Goal: Information Seeking & Learning: Learn about a topic

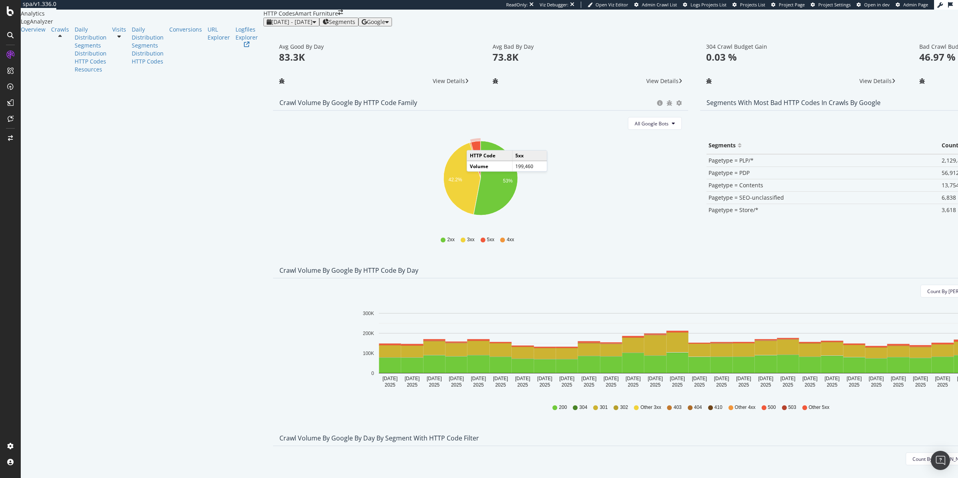
click at [471, 166] on icon "A chart." at bounding box center [476, 159] width 10 height 37
click at [635, 127] on span "All Google Bots" at bounding box center [652, 123] width 34 height 7
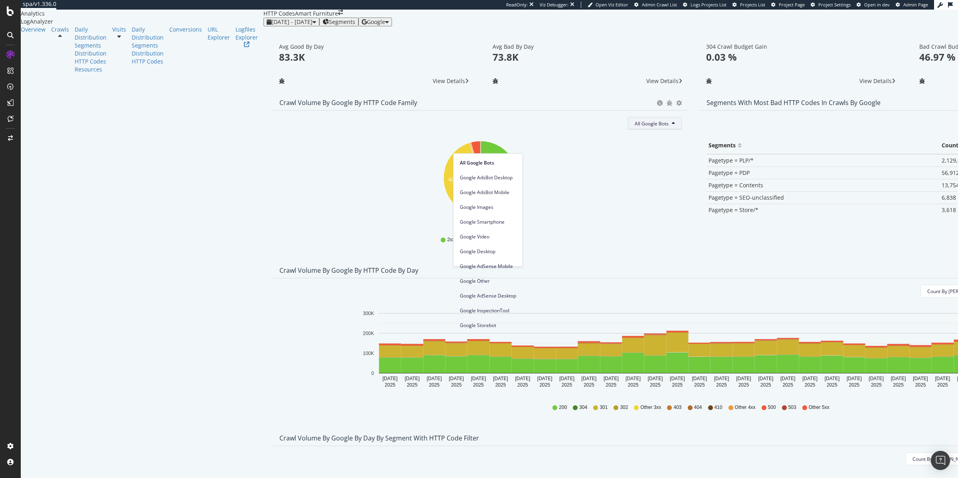
click at [412, 172] on icon "42.2% 53%" at bounding box center [479, 182] width 401 height 93
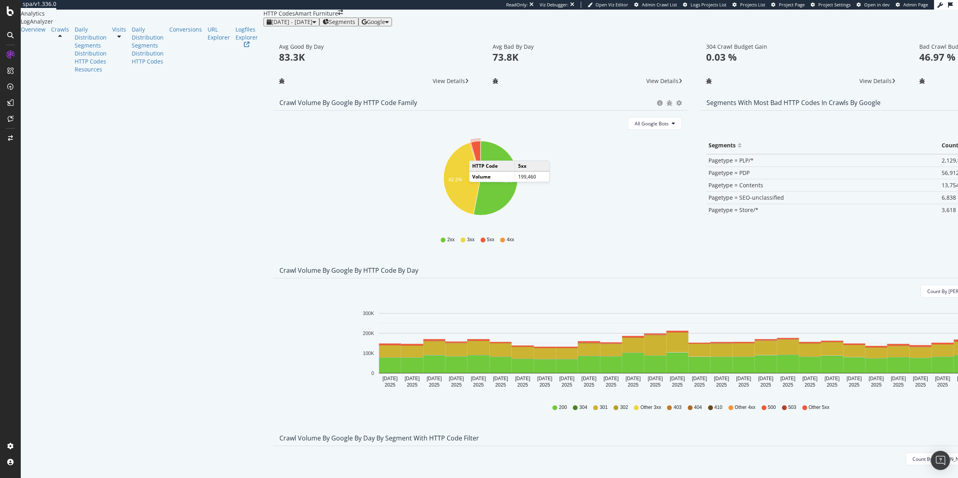
click at [471, 176] on icon "A chart." at bounding box center [476, 159] width 10 height 37
click at [413, 205] on icon "42.2% 53%" at bounding box center [479, 182] width 401 height 93
click at [708, 176] on span "Pagetype = PDP" at bounding box center [728, 173] width 41 height 8
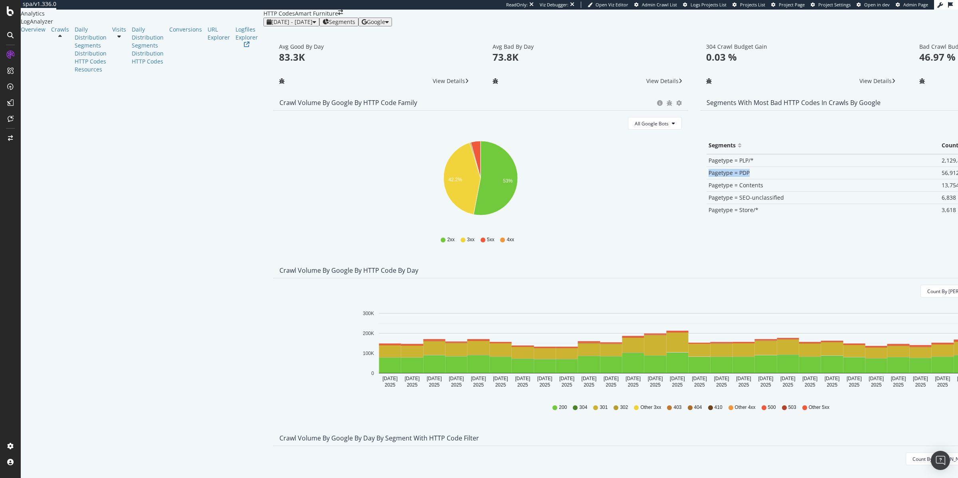
click at [708, 176] on span "Pagetype = PDP" at bounding box center [728, 173] width 41 height 8
click at [708, 164] on span "Pagetype = PLP/*" at bounding box center [730, 160] width 45 height 8
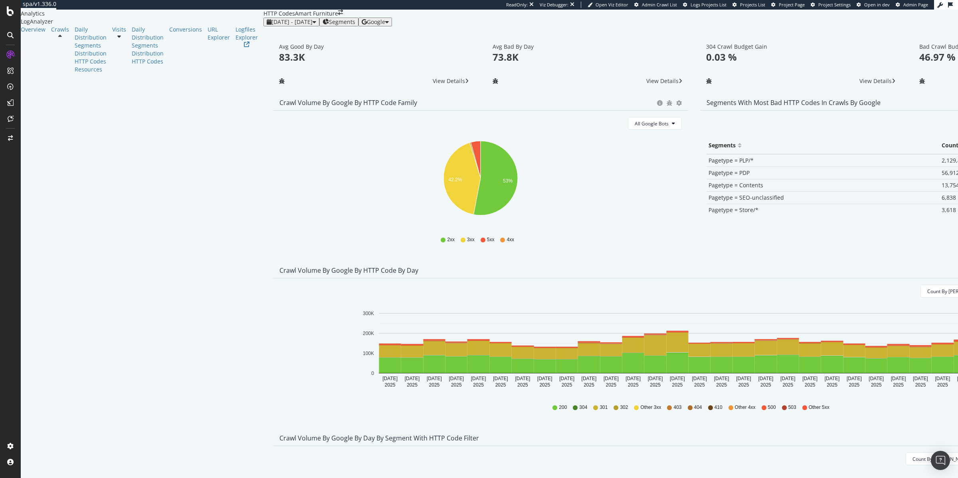
click at [706, 179] on td "Pagetype = PDP" at bounding box center [822, 173] width 233 height 12
click at [708, 164] on span "Pagetype = PLP/*" at bounding box center [730, 160] width 45 height 8
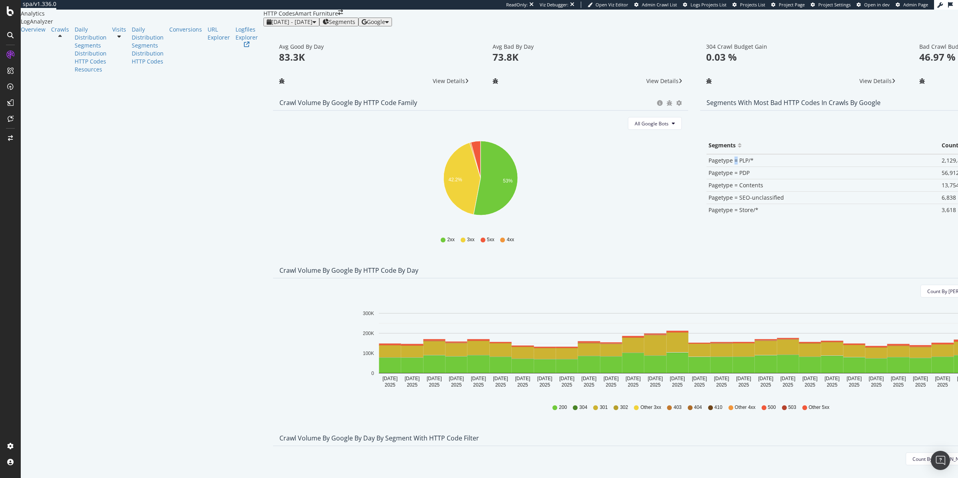
click at [708, 164] on span "Pagetype = PLP/*" at bounding box center [730, 160] width 45 height 8
click at [427, 196] on icon "42.2% 53%" at bounding box center [479, 182] width 401 height 93
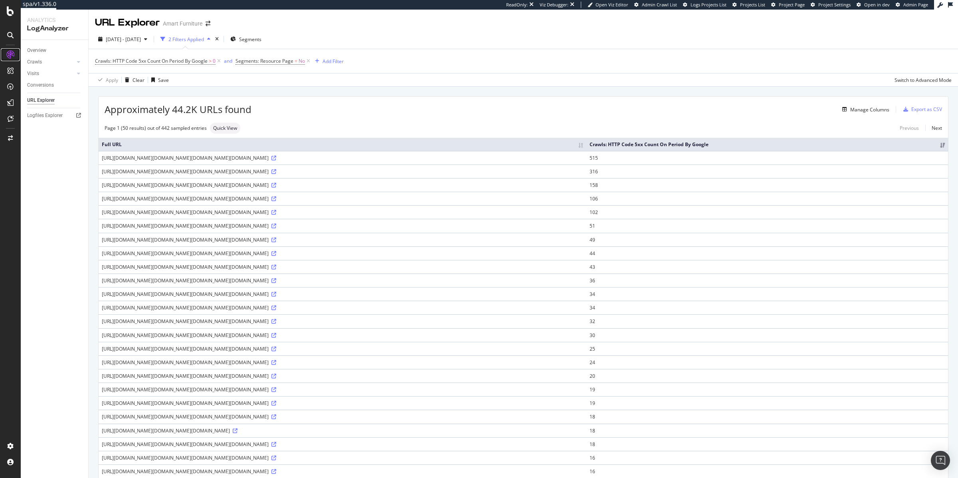
click at [15, 55] on div at bounding box center [10, 54] width 13 height 13
